Goal: Task Accomplishment & Management: Manage account settings

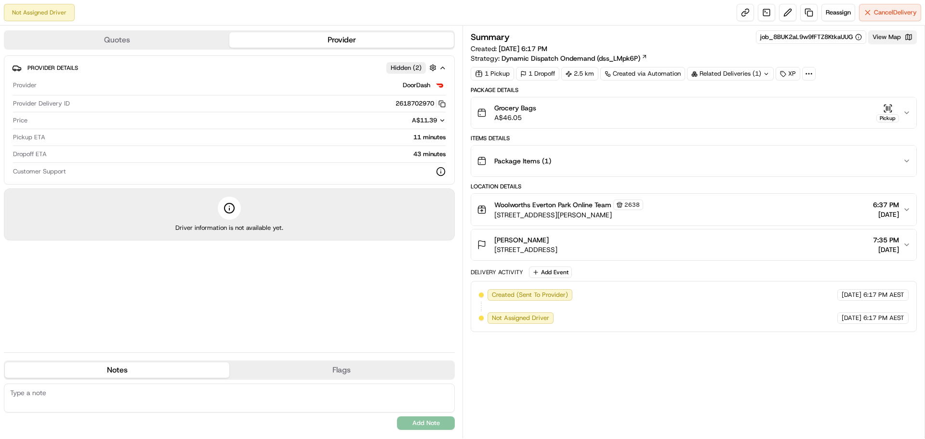
click at [892, 33] on button "View Map" at bounding box center [892, 36] width 49 height 13
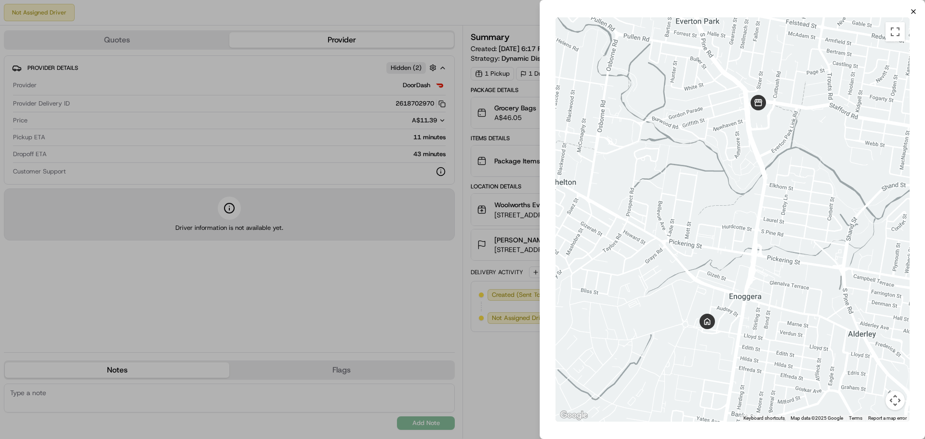
click at [916, 13] on icon "button" at bounding box center [914, 12] width 8 height 8
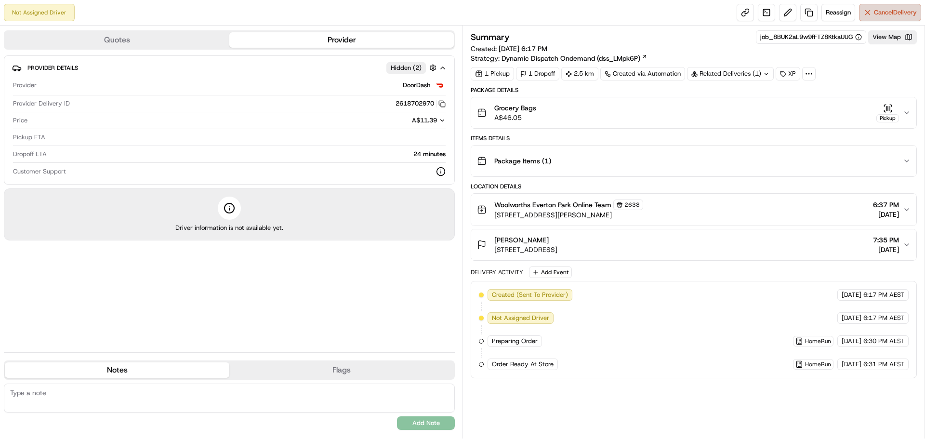
click at [890, 13] on span "Cancel Delivery" at bounding box center [895, 12] width 43 height 9
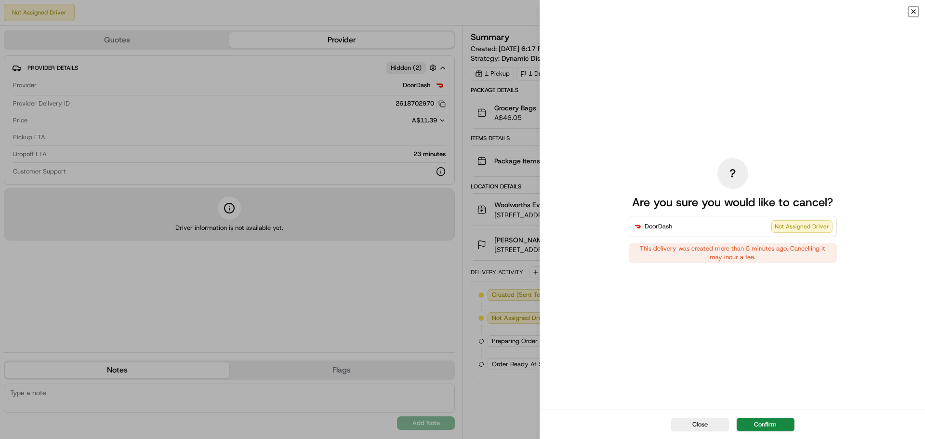
click at [915, 11] on icon "button" at bounding box center [914, 12] width 4 height 4
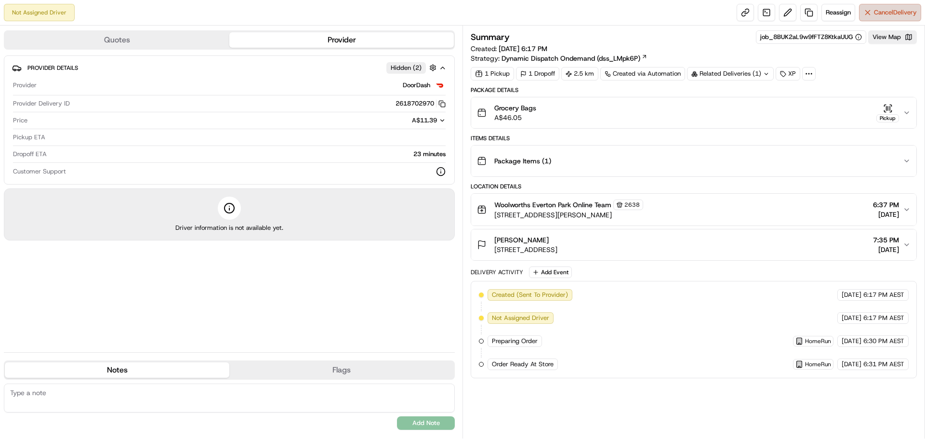
click at [904, 17] on button "Cancel Delivery" at bounding box center [890, 12] width 62 height 17
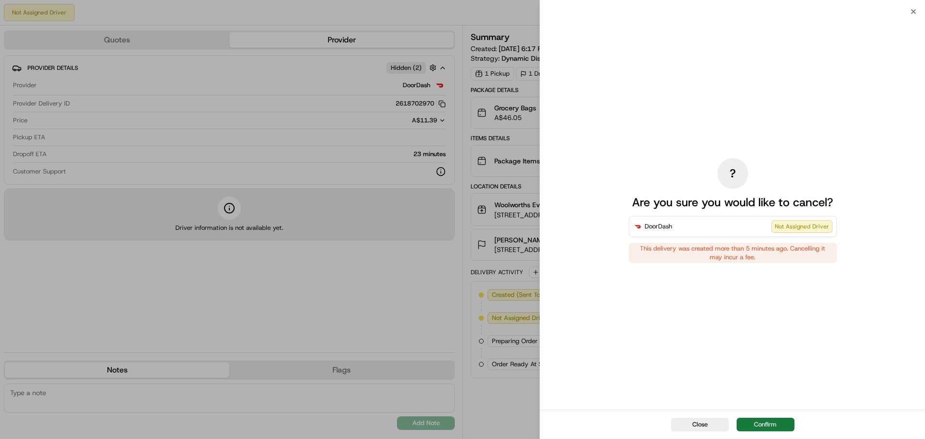
click at [768, 426] on button "Confirm" at bounding box center [766, 424] width 58 height 13
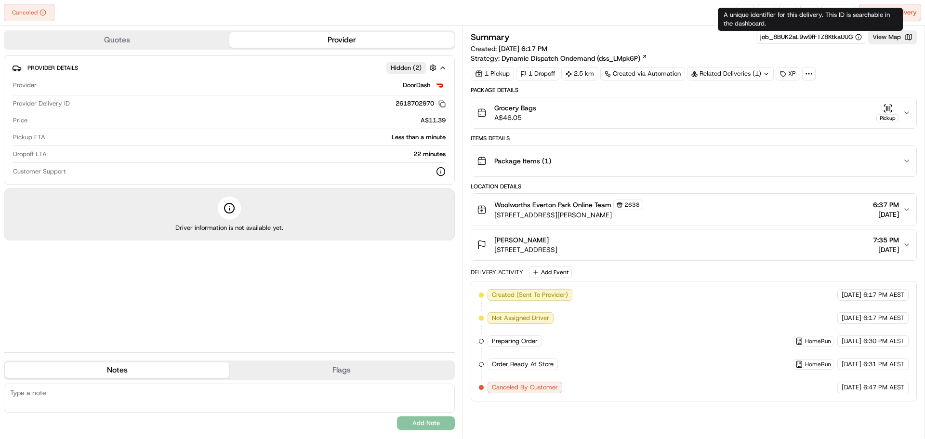
click at [835, 16] on div "A unique identifier for this delivery. This ID is searchable in the dashboard. …" at bounding box center [810, 19] width 185 height 23
click at [835, 10] on div "A unique identifier for this delivery. This ID is searchable in the dashboard. …" at bounding box center [810, 19] width 185 height 23
click at [835, 7] on button "Reassign" at bounding box center [839, 12] width 34 height 17
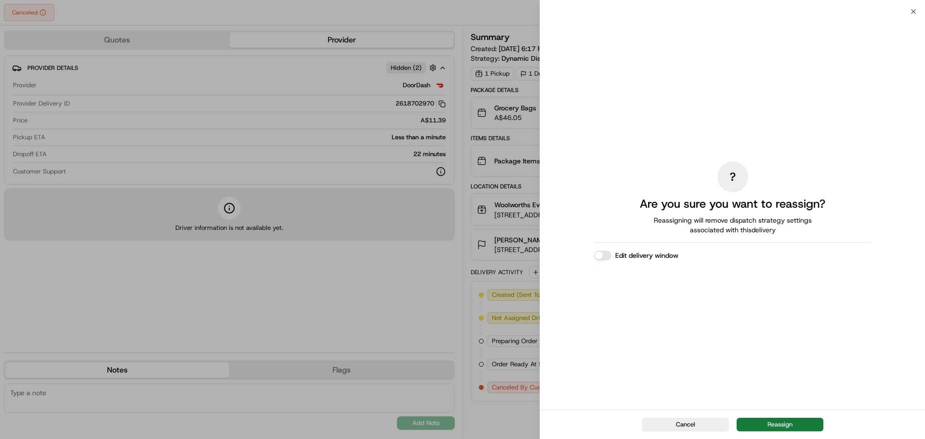
click at [778, 419] on button "Reassign" at bounding box center [780, 424] width 87 height 13
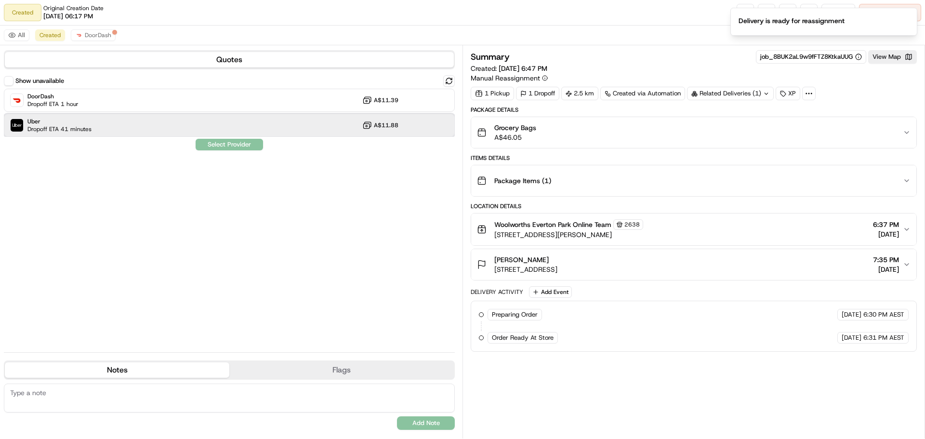
click at [123, 121] on div "Uber Dropoff ETA 41 minutes A$11.88" at bounding box center [229, 125] width 451 height 23
click at [239, 149] on button "Assign Provider" at bounding box center [229, 145] width 68 height 12
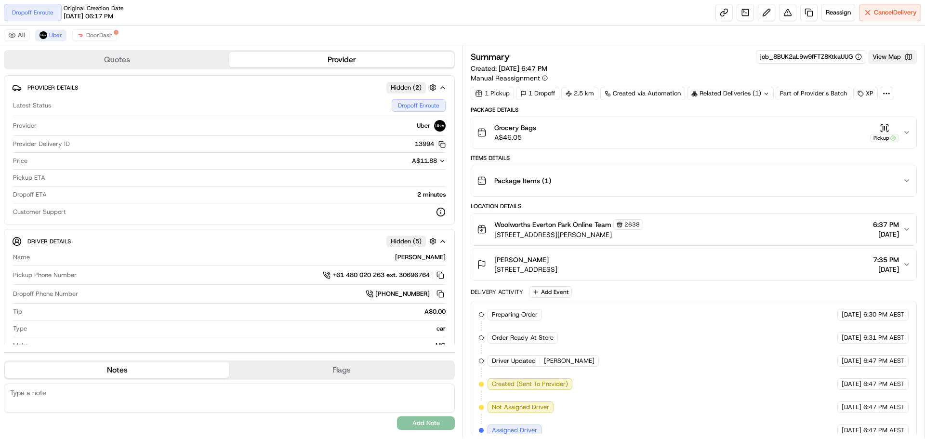
click at [886, 53] on button "View Map" at bounding box center [892, 56] width 49 height 13
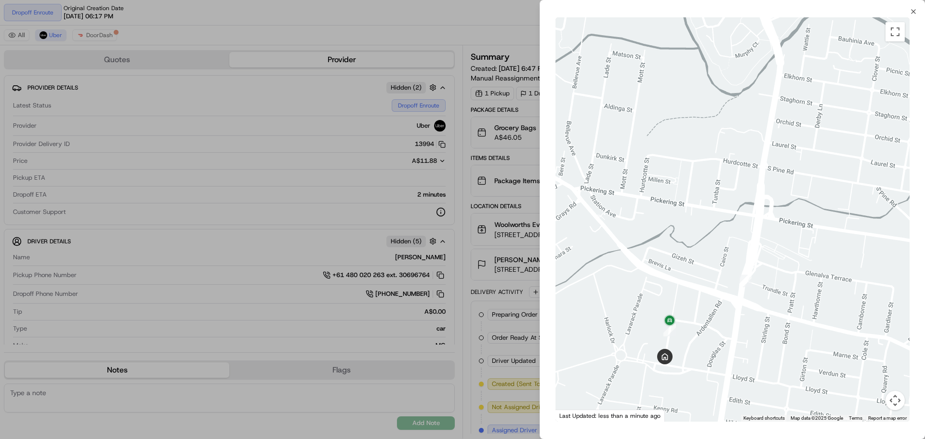
drag, startPoint x: 703, startPoint y: 321, endPoint x: 721, endPoint y: 290, distance: 35.6
click at [721, 290] on div at bounding box center [733, 219] width 354 height 404
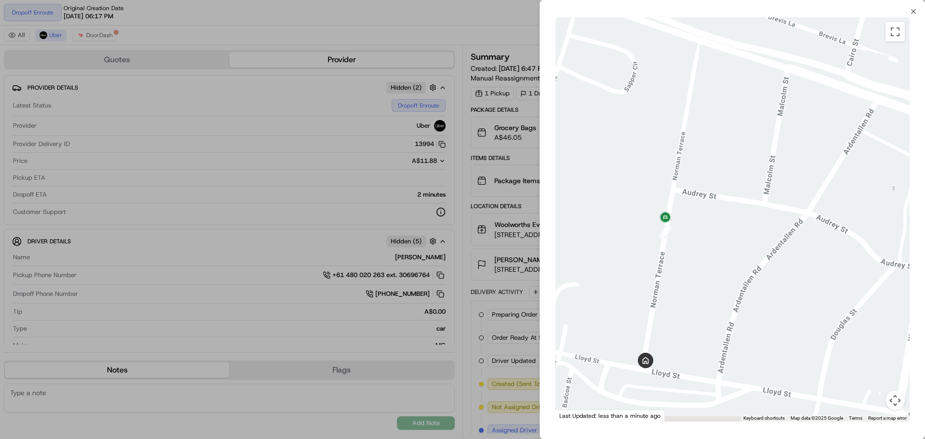
drag, startPoint x: 725, startPoint y: 289, endPoint x: 731, endPoint y: 284, distance: 7.9
click at [731, 284] on div at bounding box center [733, 219] width 354 height 404
